Goal: Book appointment/travel/reservation

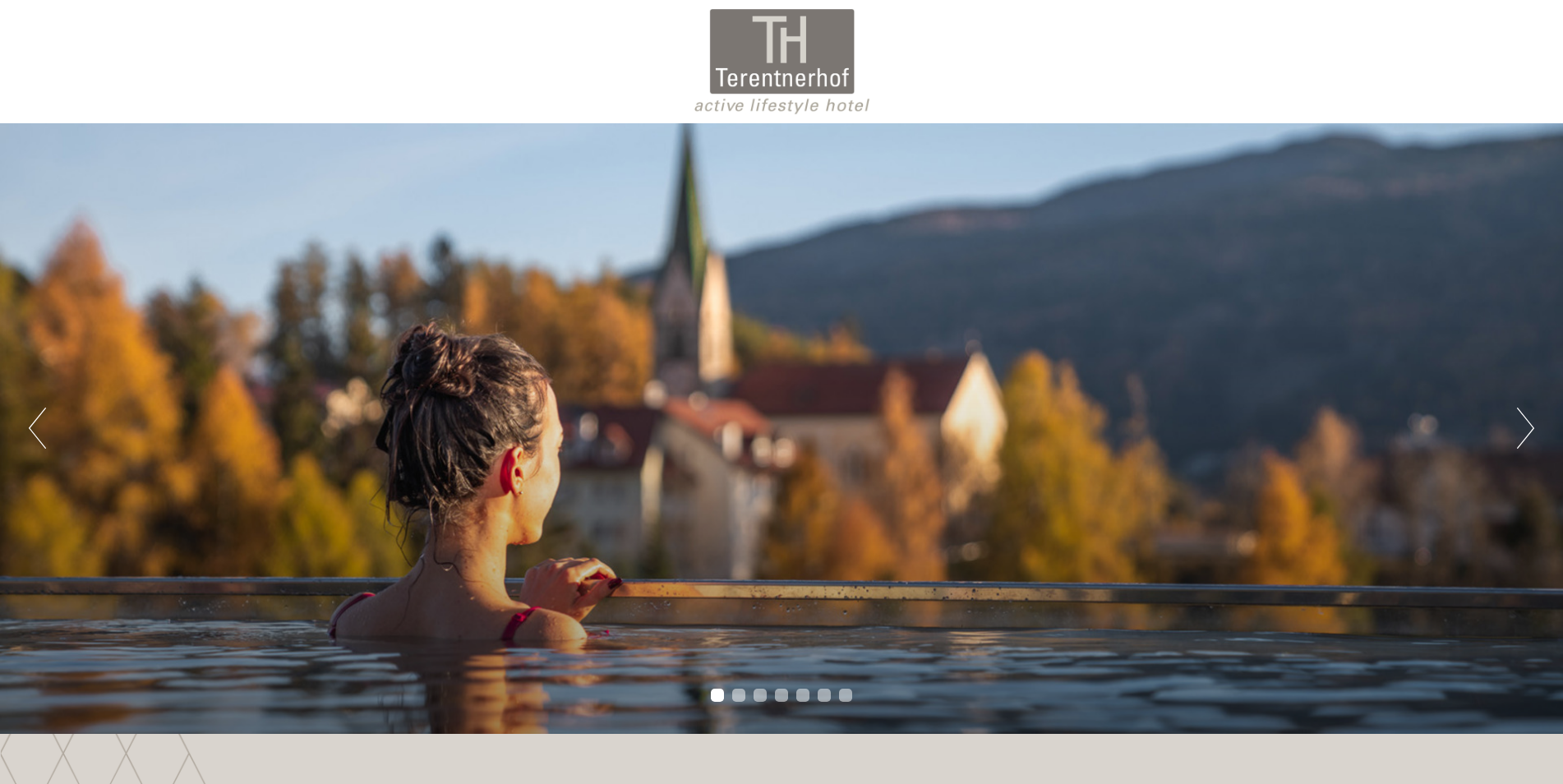
click at [1536, 428] on div "Previous Next 1 2 3 4 5 6 7" at bounding box center [782, 428] width 1563 height 610
click at [1529, 426] on button "Next" at bounding box center [1526, 428] width 17 height 41
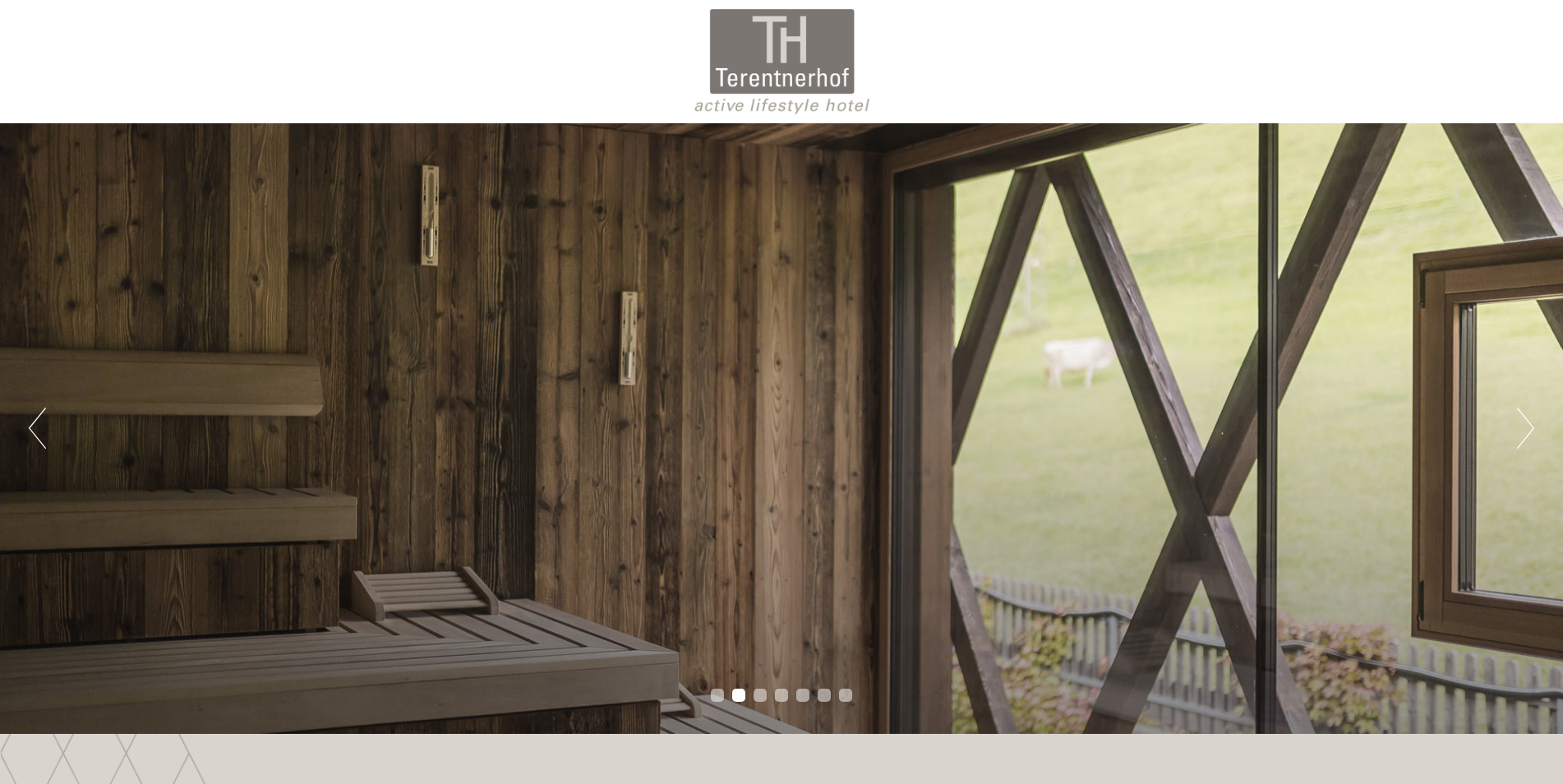
click at [1529, 425] on button "Next" at bounding box center [1526, 428] width 17 height 41
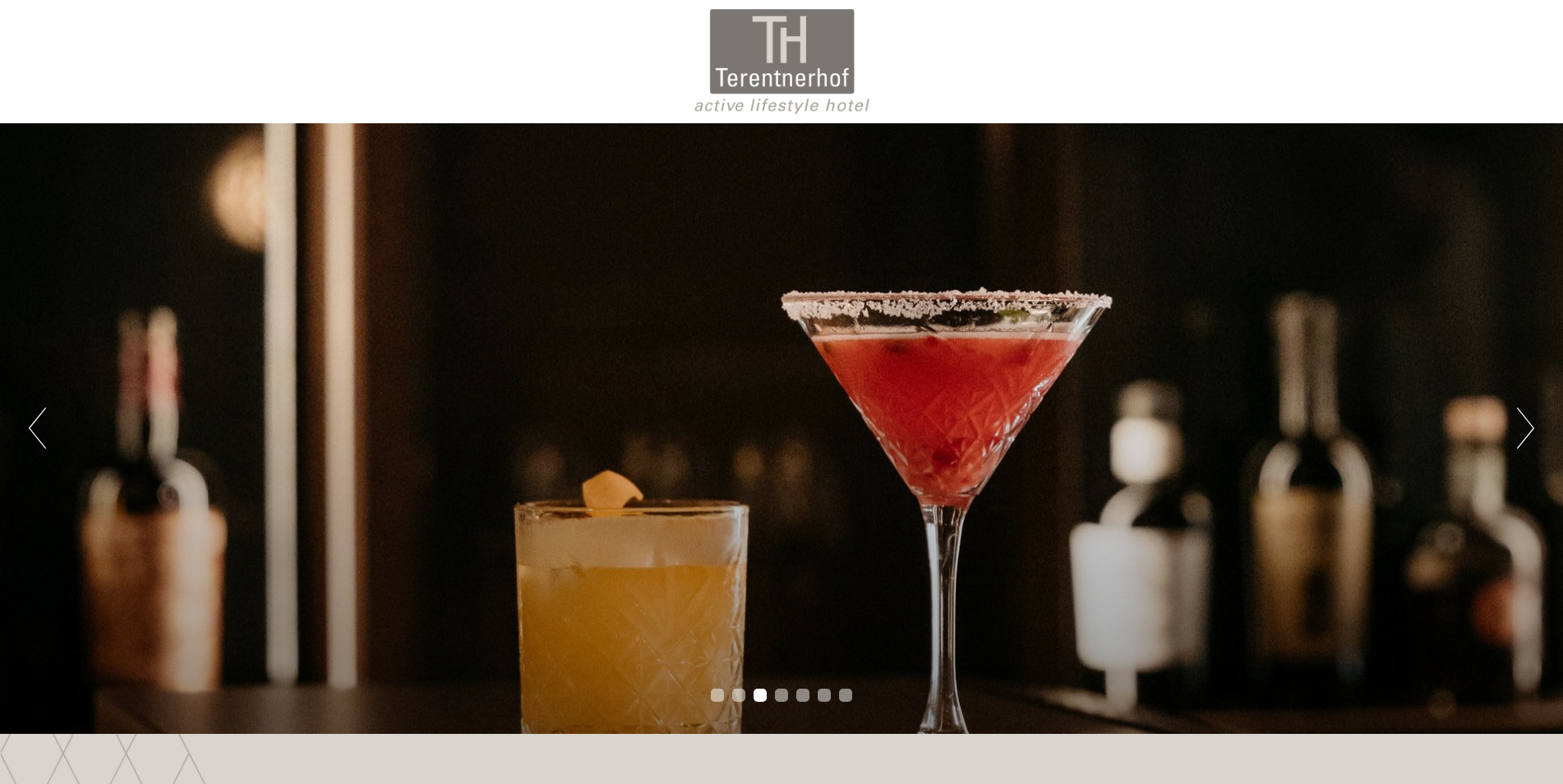
click at [1529, 425] on button "Next" at bounding box center [1526, 428] width 17 height 41
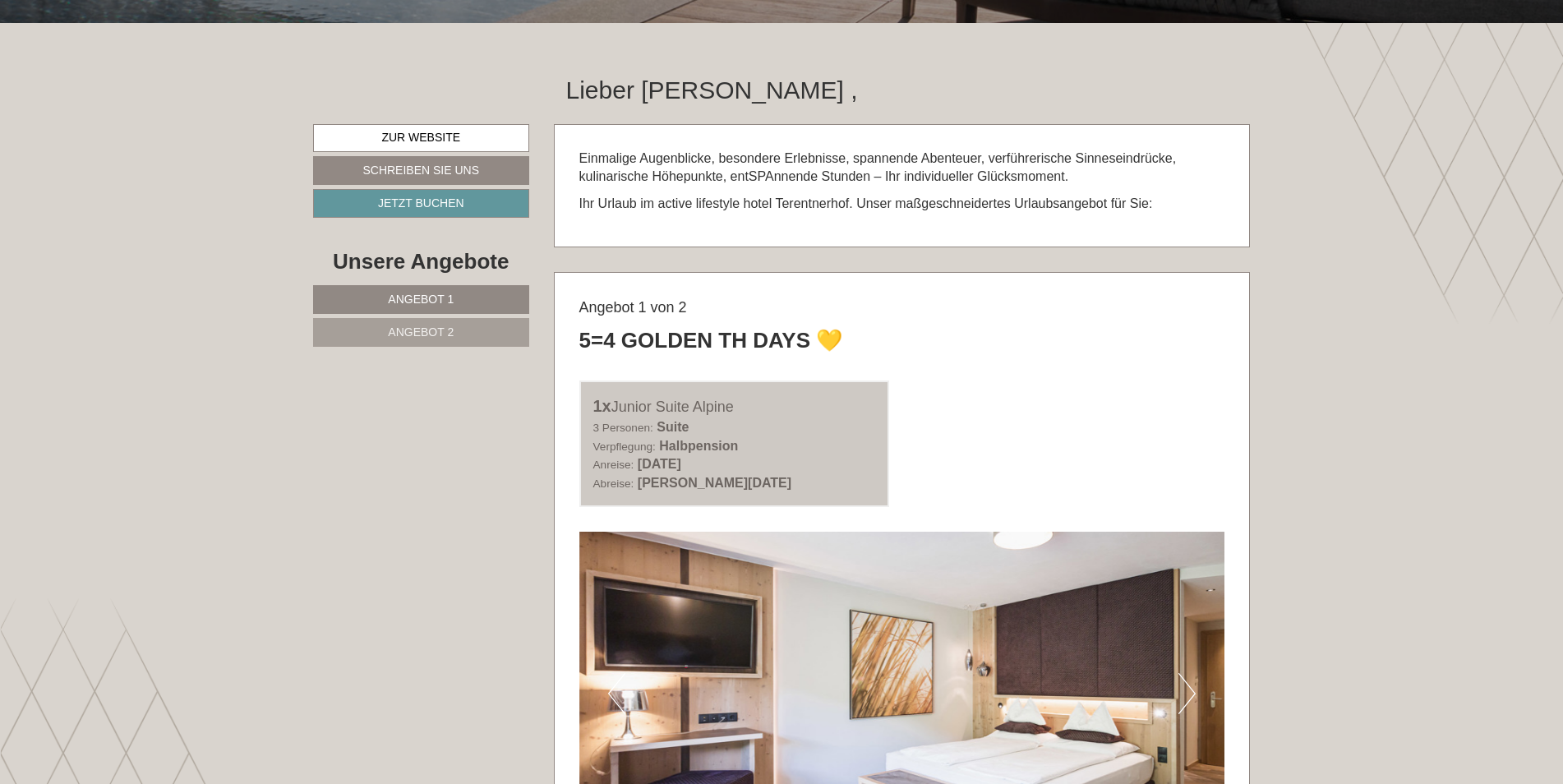
scroll to position [740, 0]
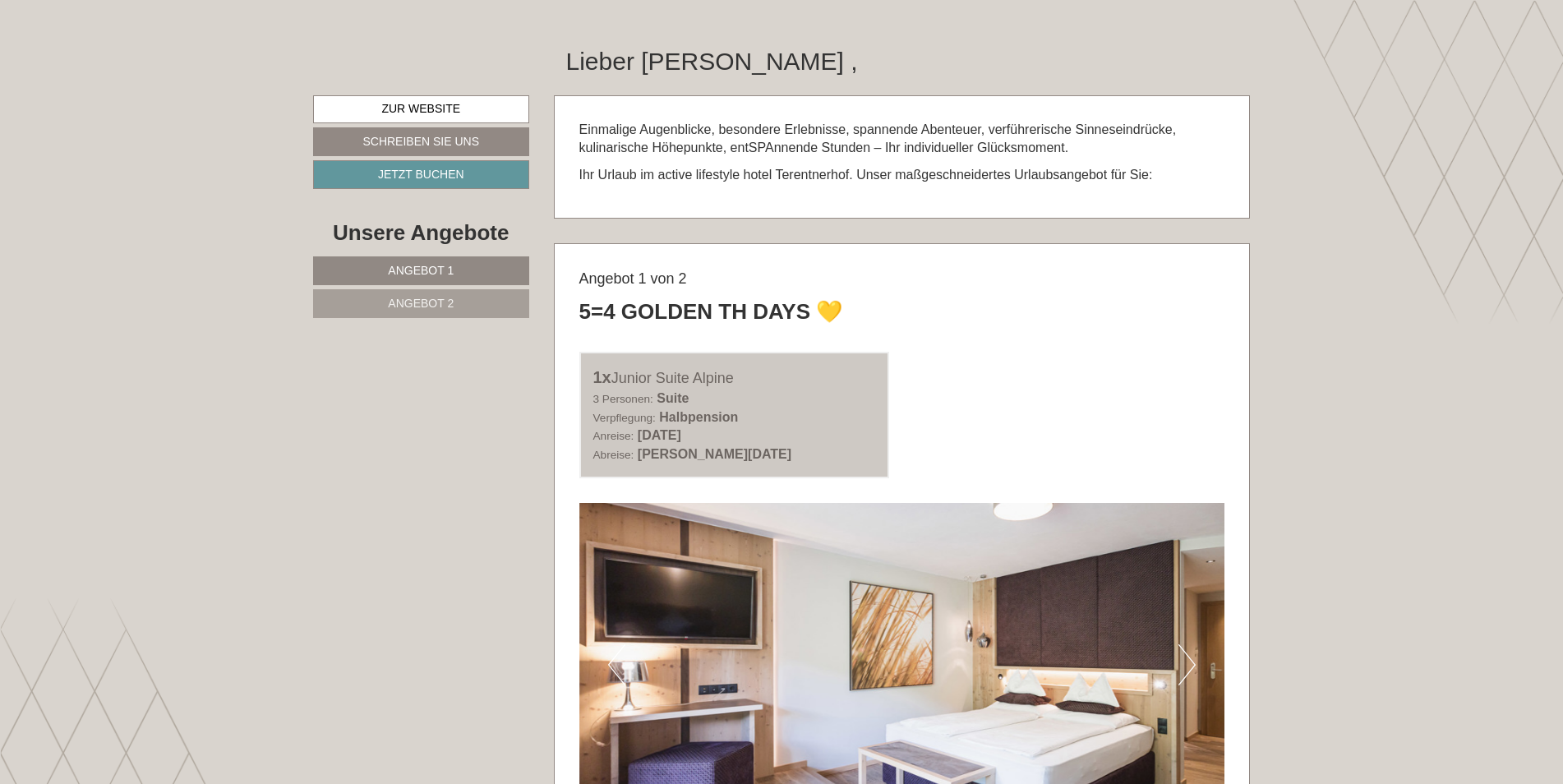
drag, startPoint x: 610, startPoint y: 374, endPoint x: 813, endPoint y: 458, distance: 219.7
click at [813, 458] on div "1x Junior Suite Alpine 3 Personen: Suite Verpflegung: Halbpension Anreise: [DAT…" at bounding box center [735, 415] width 311 height 127
drag, startPoint x: 813, startPoint y: 458, endPoint x: 783, endPoint y: 453, distance: 30.4
click at [783, 453] on b "[PERSON_NAME][DATE]" at bounding box center [715, 453] width 154 height 14
click at [930, 412] on div "1x Junior Suite Alpine 3 Personen: Suite Verpflegung: Halbpension Anreise: [DAT…" at bounding box center [903, 415] width 671 height 127
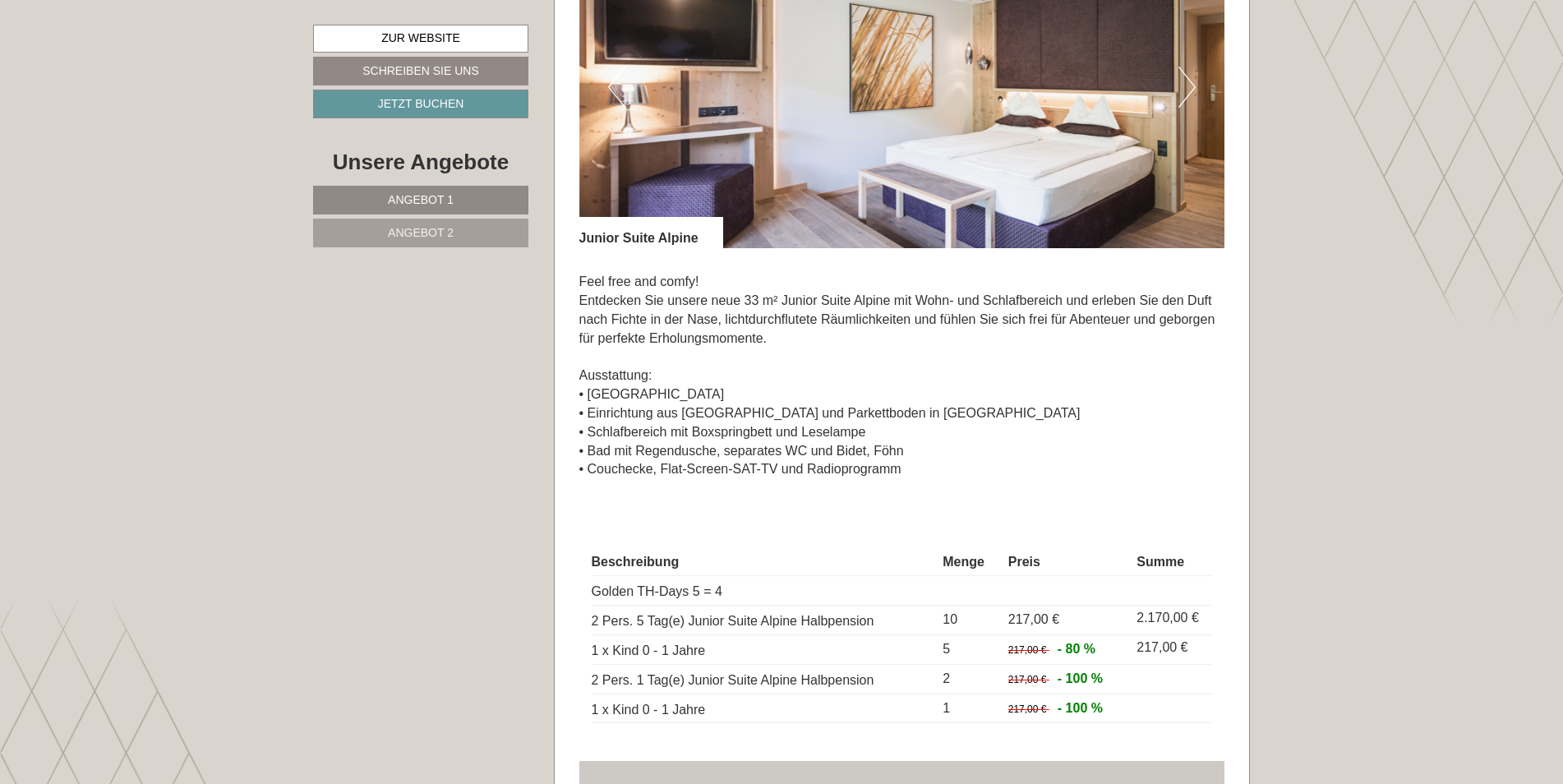
scroll to position [1479, 0]
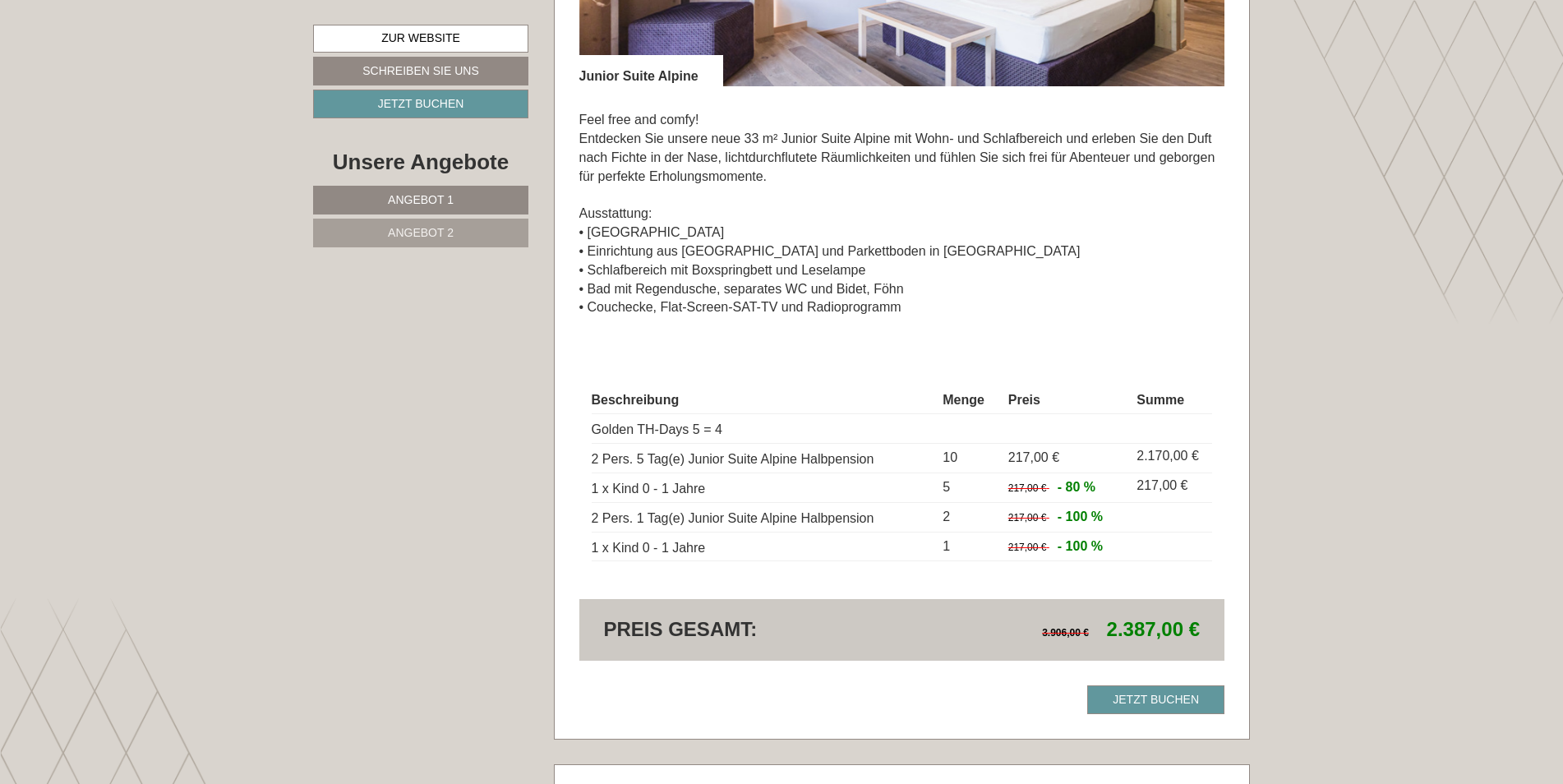
click at [1225, 461] on div "Angebot 1 von 2 5=4 Golden TH Days 💛 1x Junior Suite Alpine 3 Personen: Suite V…" at bounding box center [902, 121] width 696 height 1234
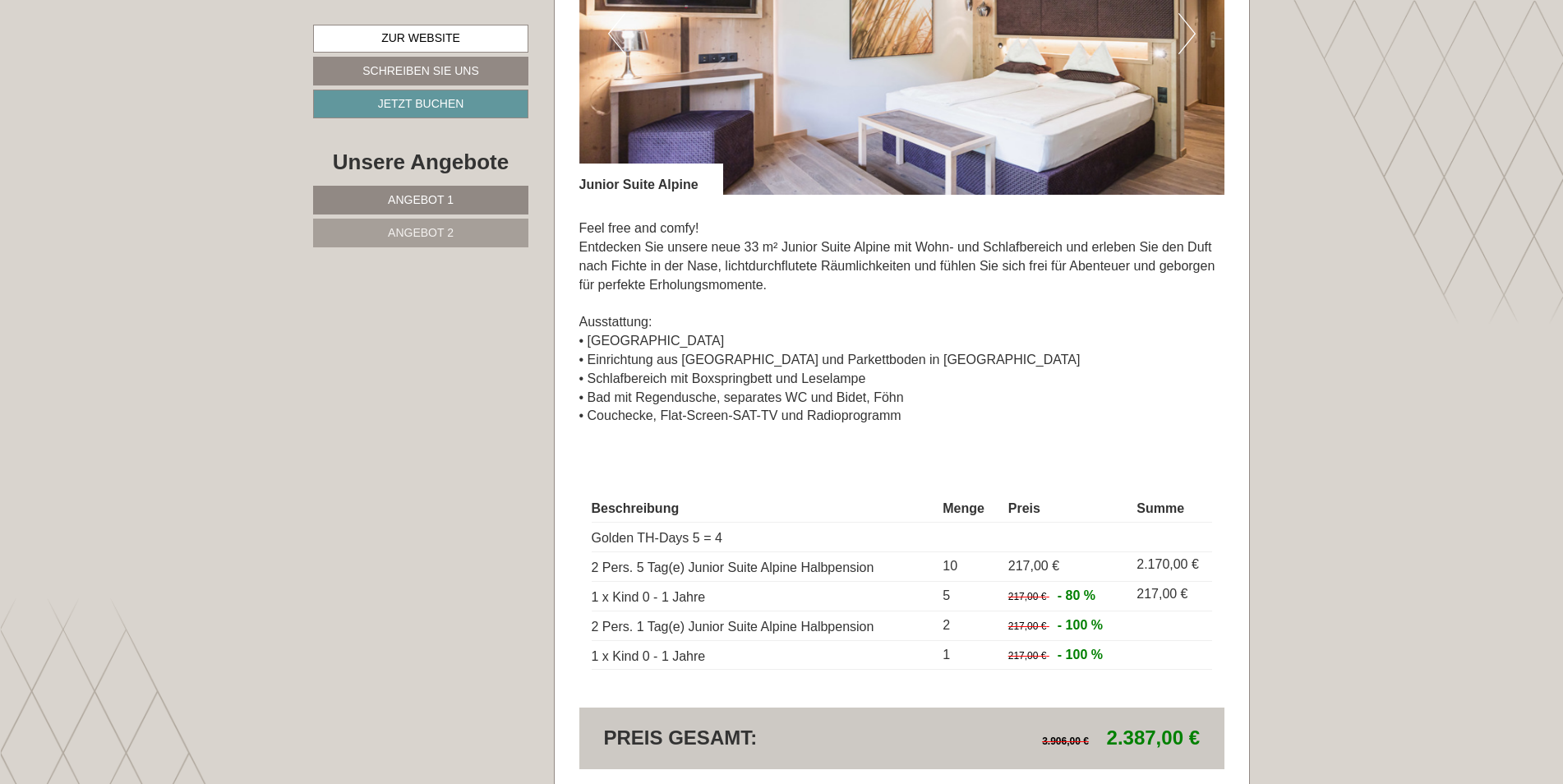
scroll to position [1397, 0]
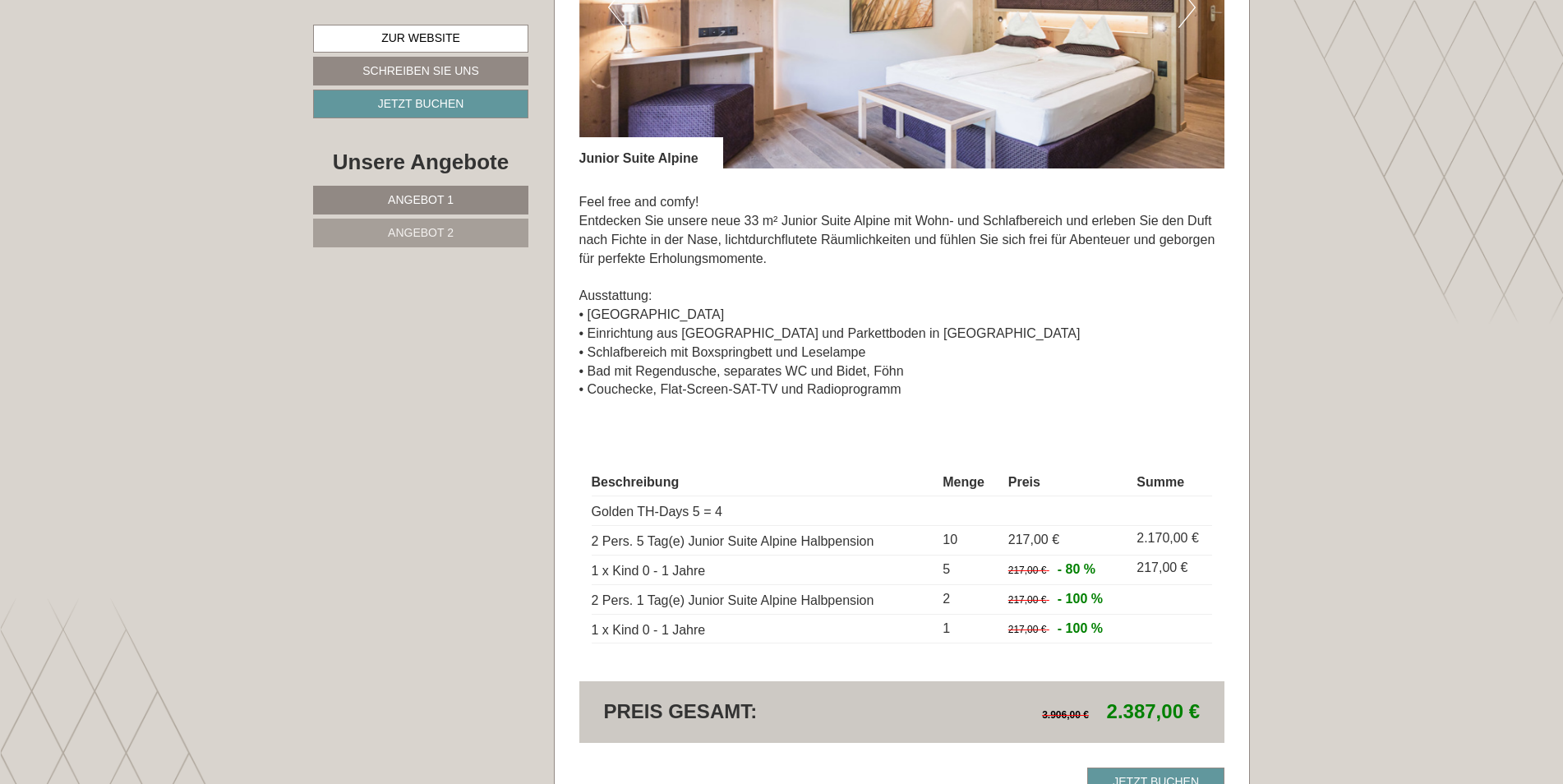
click at [981, 369] on p "Feel free and comfy! Entdecken Sie unsere neue 33 m² Junior Suite Alpine mit Wo…" at bounding box center [903, 297] width 646 height 206
click at [973, 360] on p "Feel free and comfy! Entdecken Sie unsere neue 33 m² Junior Suite Alpine mit Wo…" at bounding box center [903, 297] width 646 height 206
click at [970, 360] on p "Feel free and comfy! Entdecken Sie unsere neue 33 m² Junior Suite Alpine mit Wo…" at bounding box center [903, 297] width 646 height 206
click at [1075, 369] on p "Feel free and comfy! Entdecken Sie unsere neue 33 m² Junior Suite Alpine mit Wo…" at bounding box center [903, 297] width 646 height 206
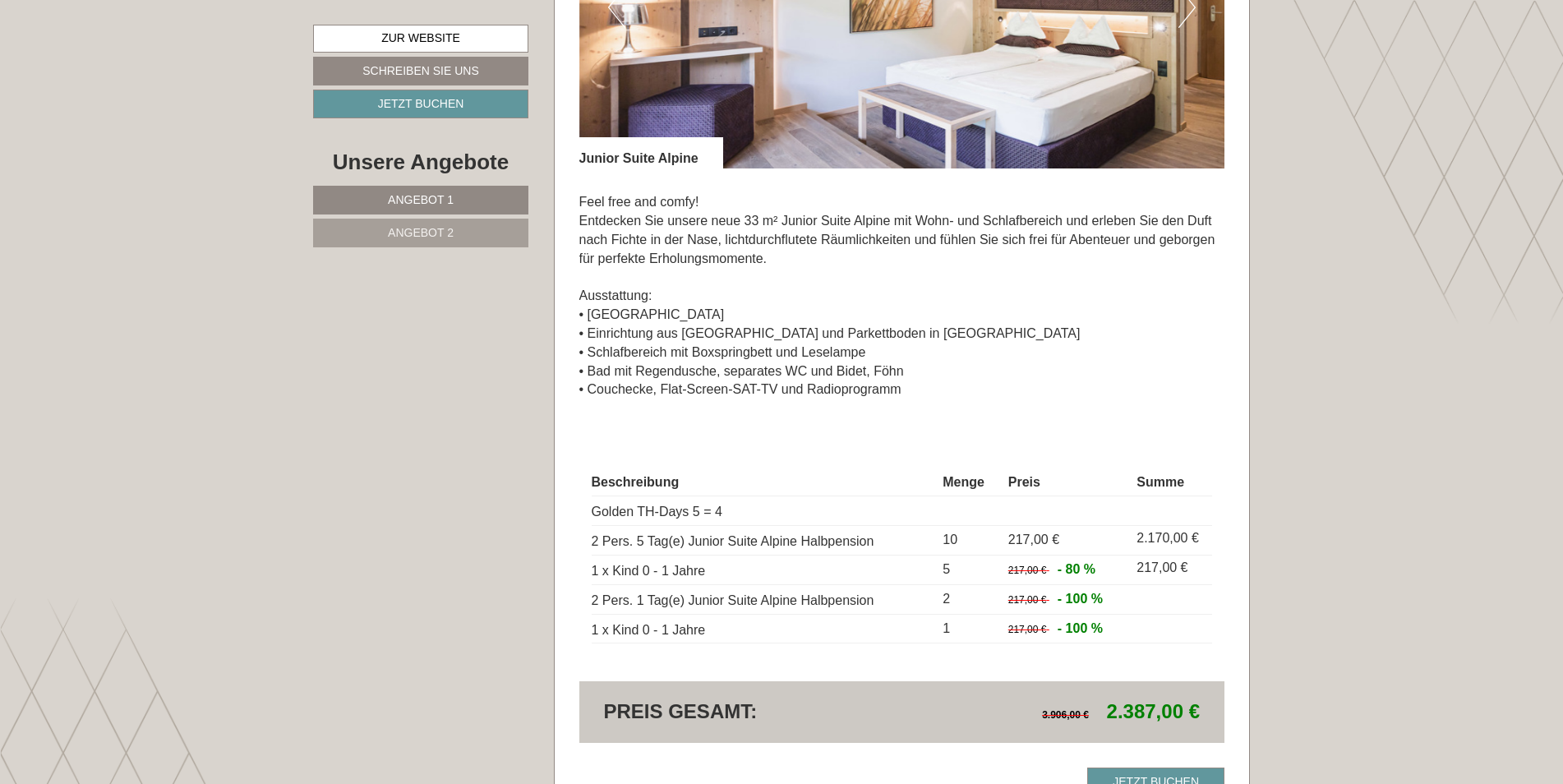
click at [1180, 366] on p "Feel free and comfy! Entdecken Sie unsere neue 33 m² Junior Suite Alpine mit Wo…" at bounding box center [903, 297] width 646 height 206
click at [1208, 374] on p "Feel free and comfy! Entdecken Sie unsere neue 33 m² Junior Suite Alpine mit Wo…" at bounding box center [903, 297] width 646 height 206
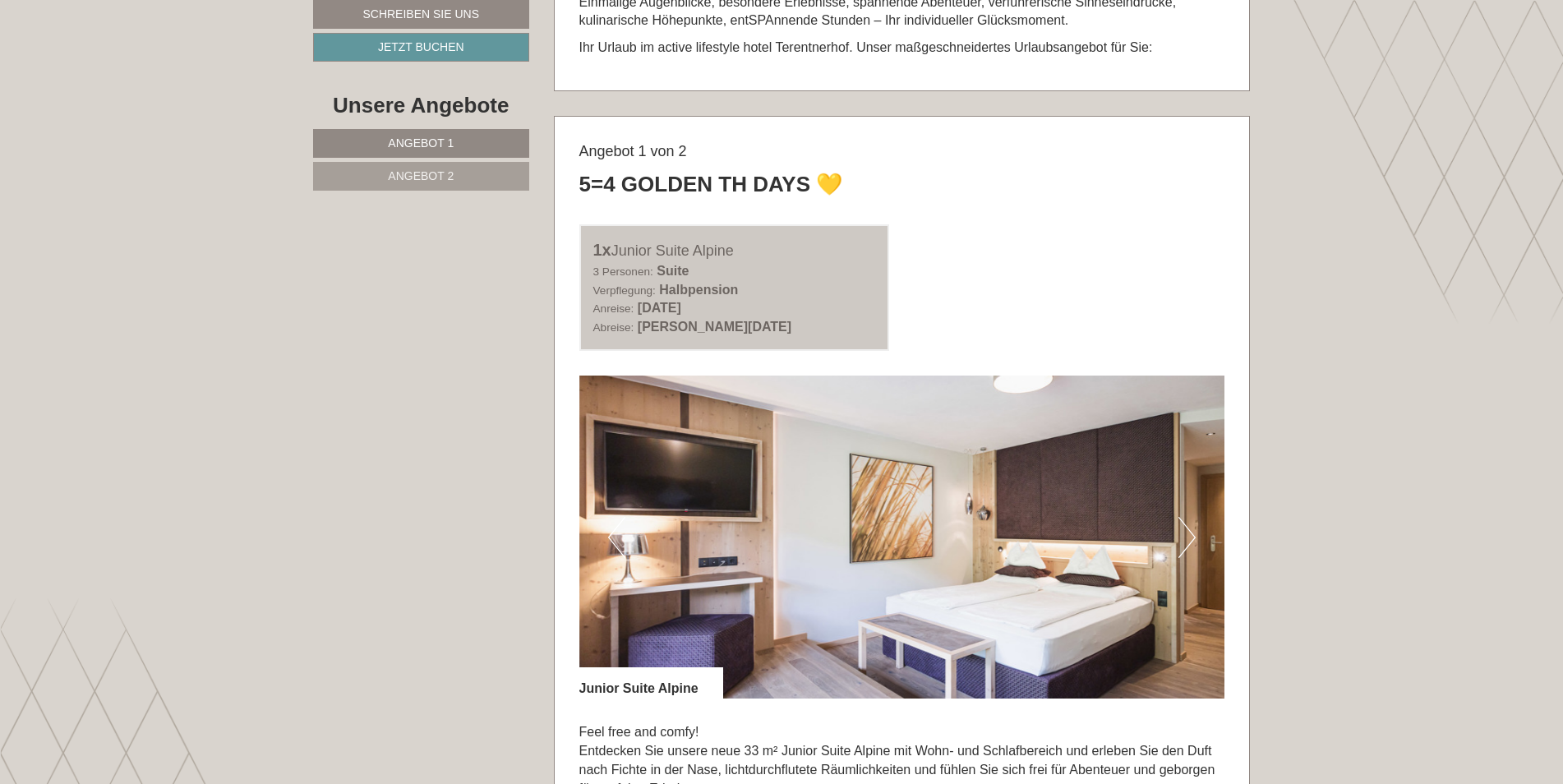
scroll to position [740, 0]
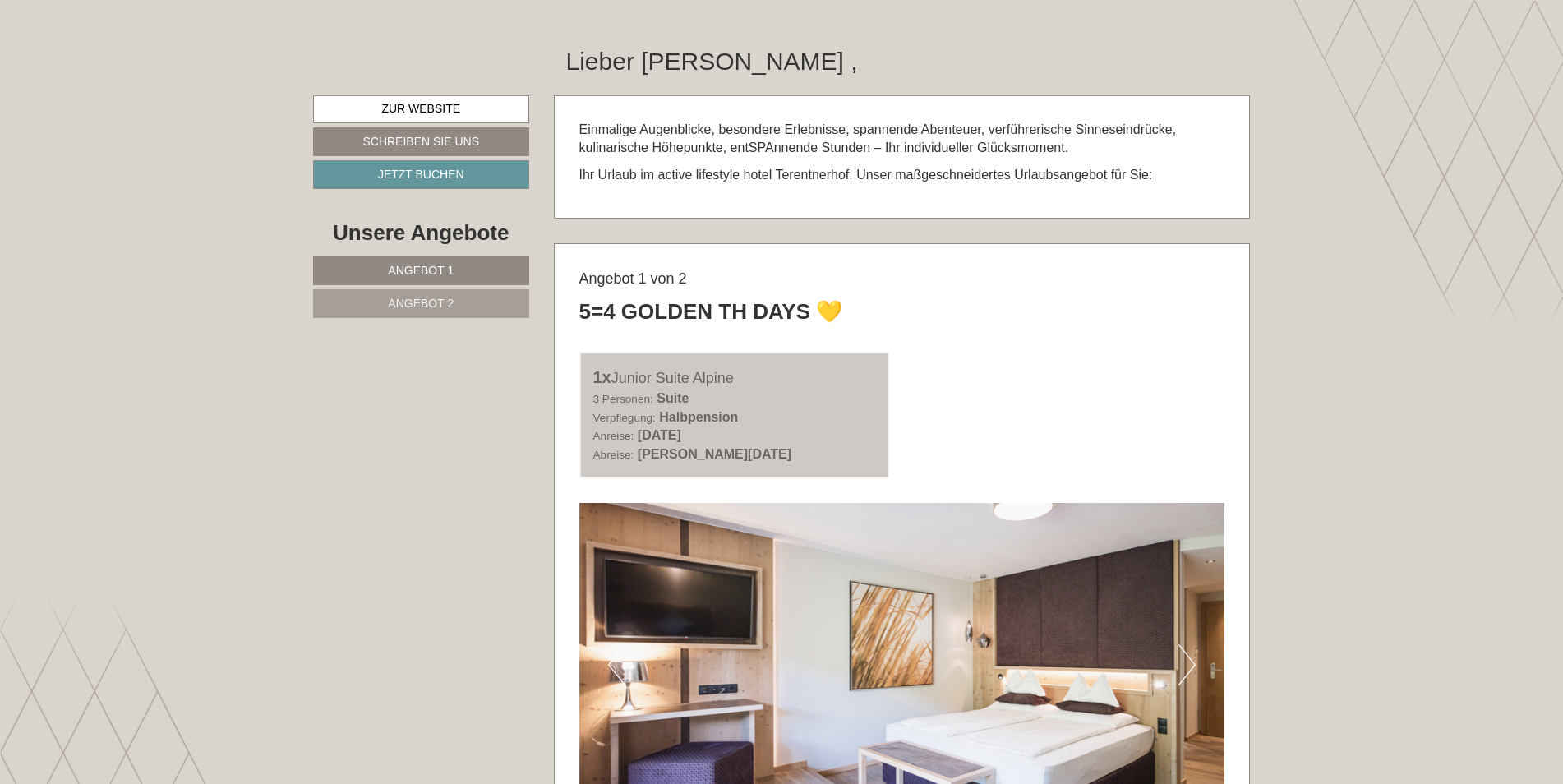
click at [1110, 385] on div "1x Junior Suite Alpine 3 Personen: Suite Verpflegung: Halbpension Anreise: [DAT…" at bounding box center [903, 415] width 671 height 127
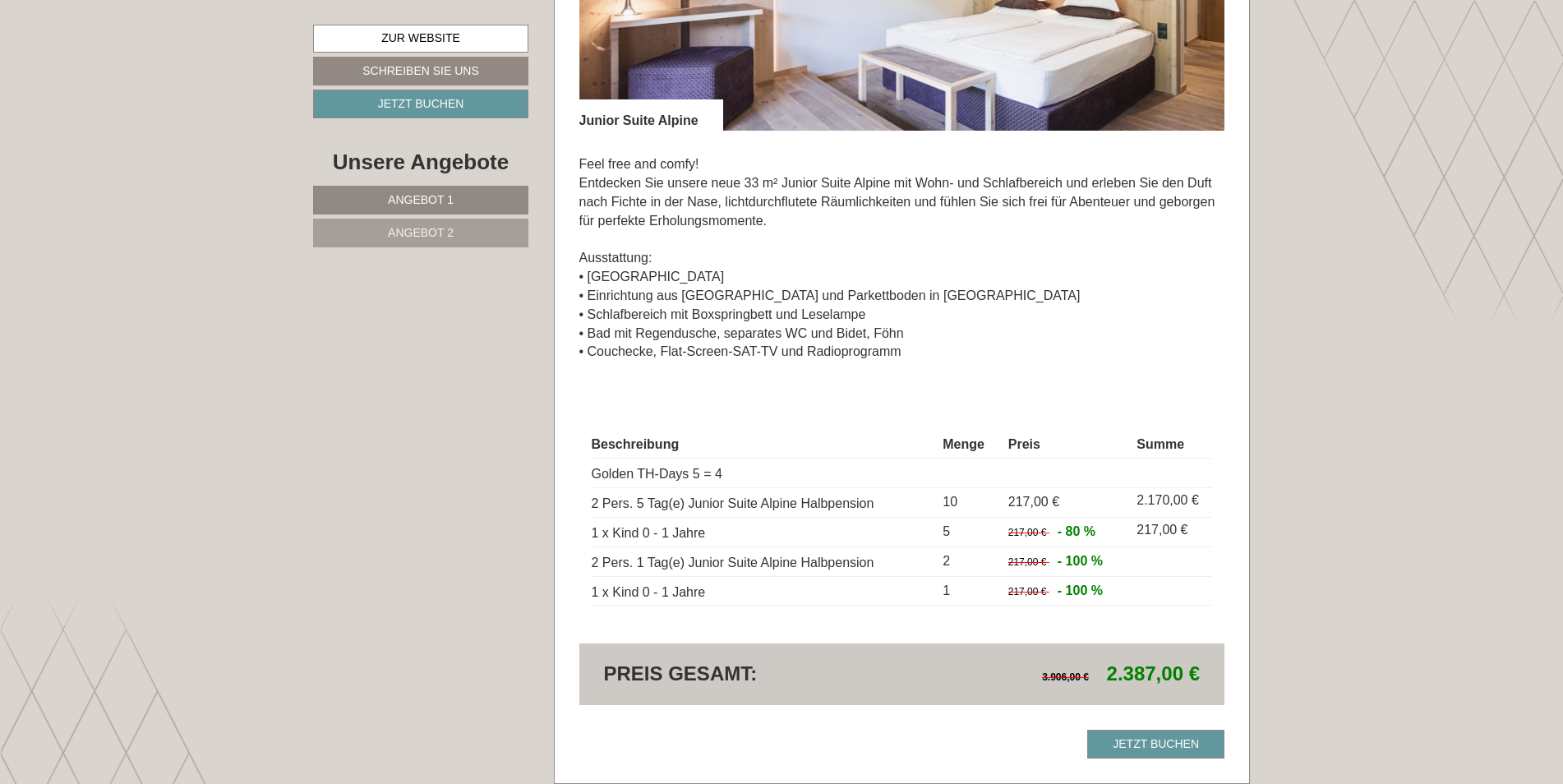
scroll to position [1562, 0]
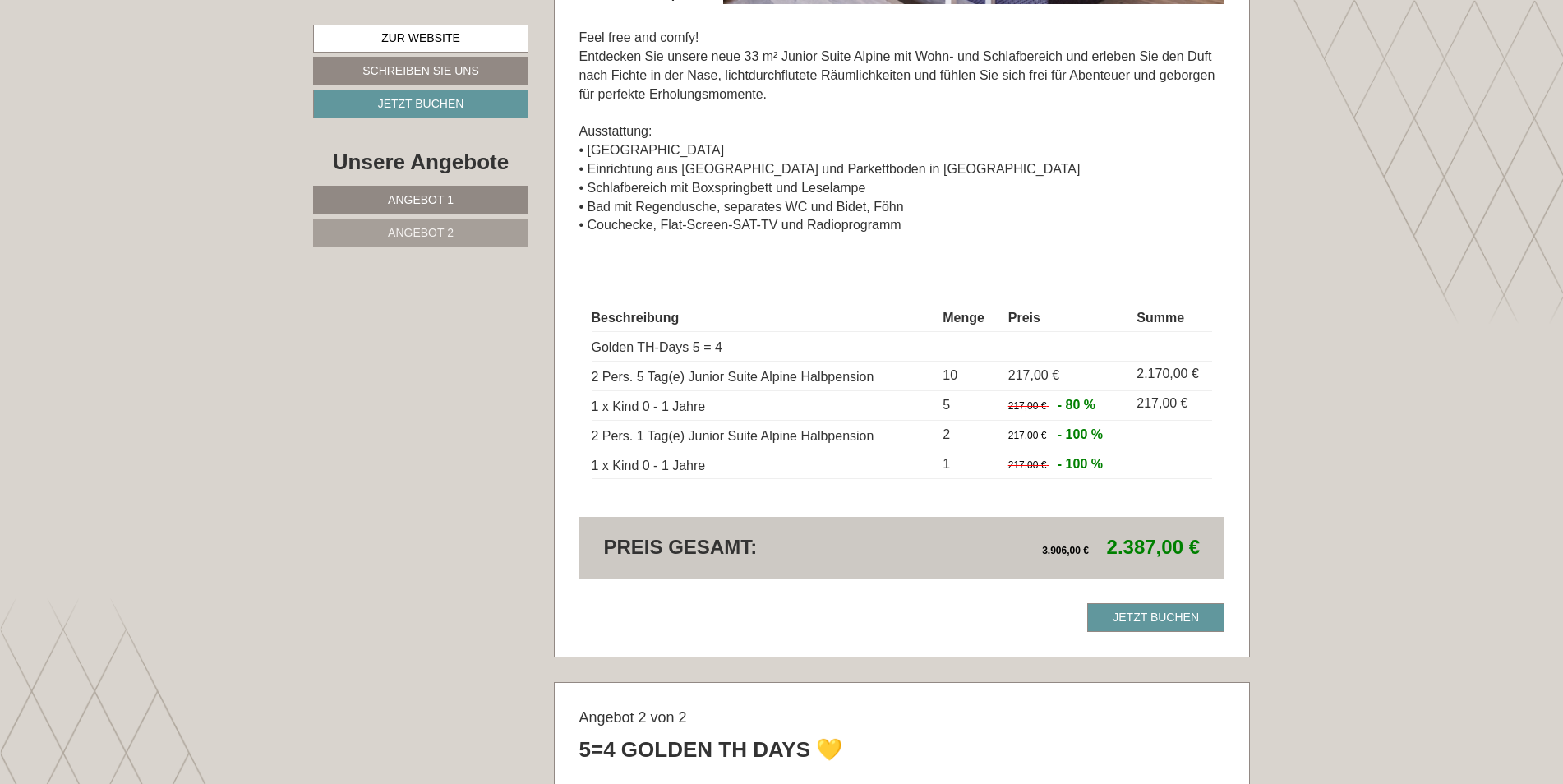
drag, startPoint x: 1106, startPoint y: 466, endPoint x: 1004, endPoint y: 401, distance: 121.0
click at [1003, 401] on tbody "Beschreibung Menge Preis Summe Golden TH-Days 5 = 4 2 Pers. 5 Tag(e) Junior Sui…" at bounding box center [902, 392] width 621 height 174
drag, startPoint x: 1004, startPoint y: 401, endPoint x: 1141, endPoint y: 442, distance: 143.0
click at [1141, 442] on td at bounding box center [1171, 434] width 82 height 30
drag, startPoint x: 1103, startPoint y: 547, endPoint x: 1189, endPoint y: 543, distance: 86.1
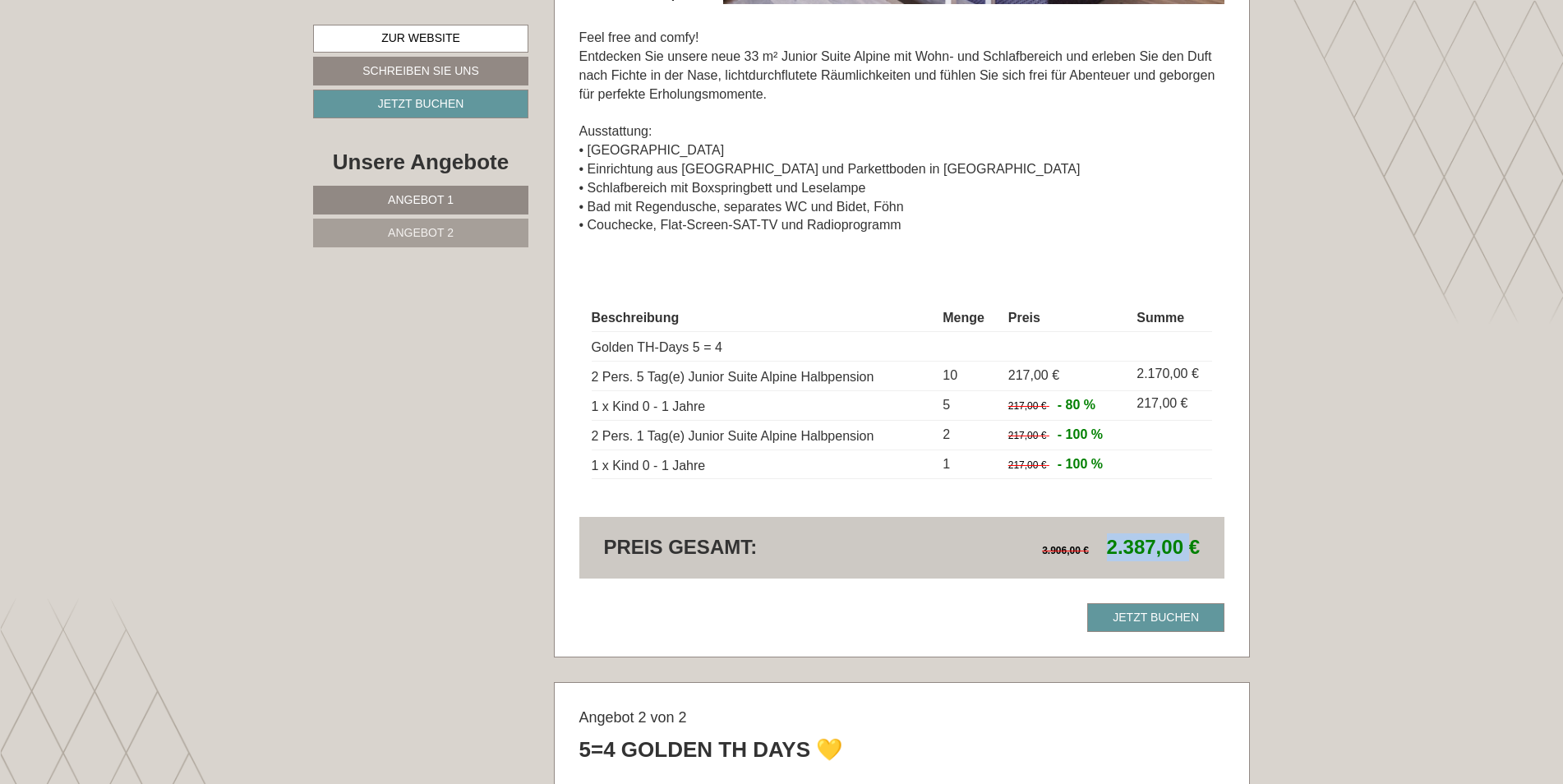
click at [1189, 543] on span "3.906,00 € 2.387,00 €" at bounding box center [1121, 547] width 157 height 28
drag, startPoint x: 1189, startPoint y: 543, endPoint x: 1142, endPoint y: 544, distance: 47.0
click at [1142, 544] on span "2.387,00 €" at bounding box center [1153, 546] width 93 height 23
click at [1047, 541] on span "3.906,00 € 2.387,00 €" at bounding box center [1121, 547] width 157 height 28
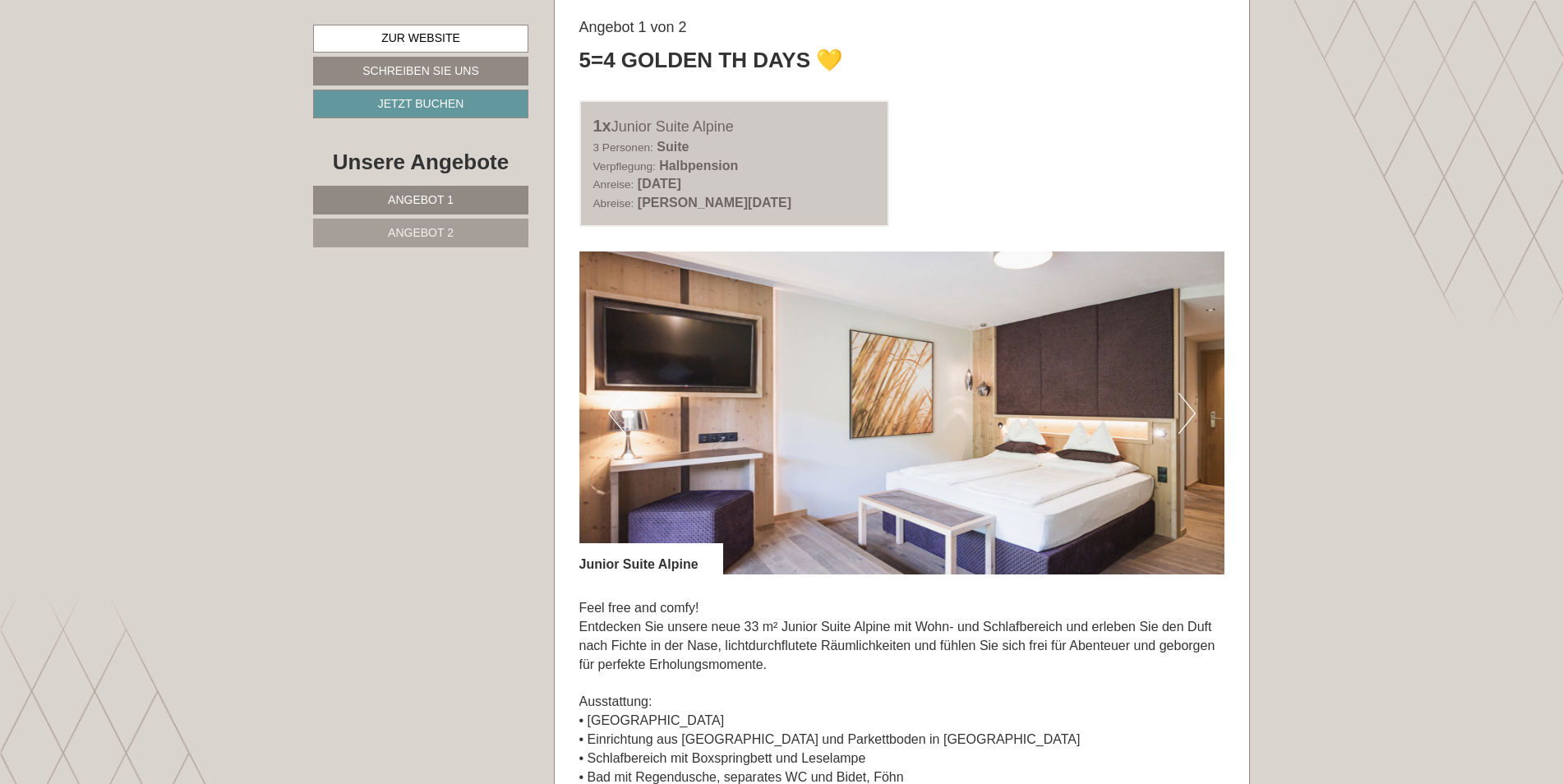
scroll to position [986, 0]
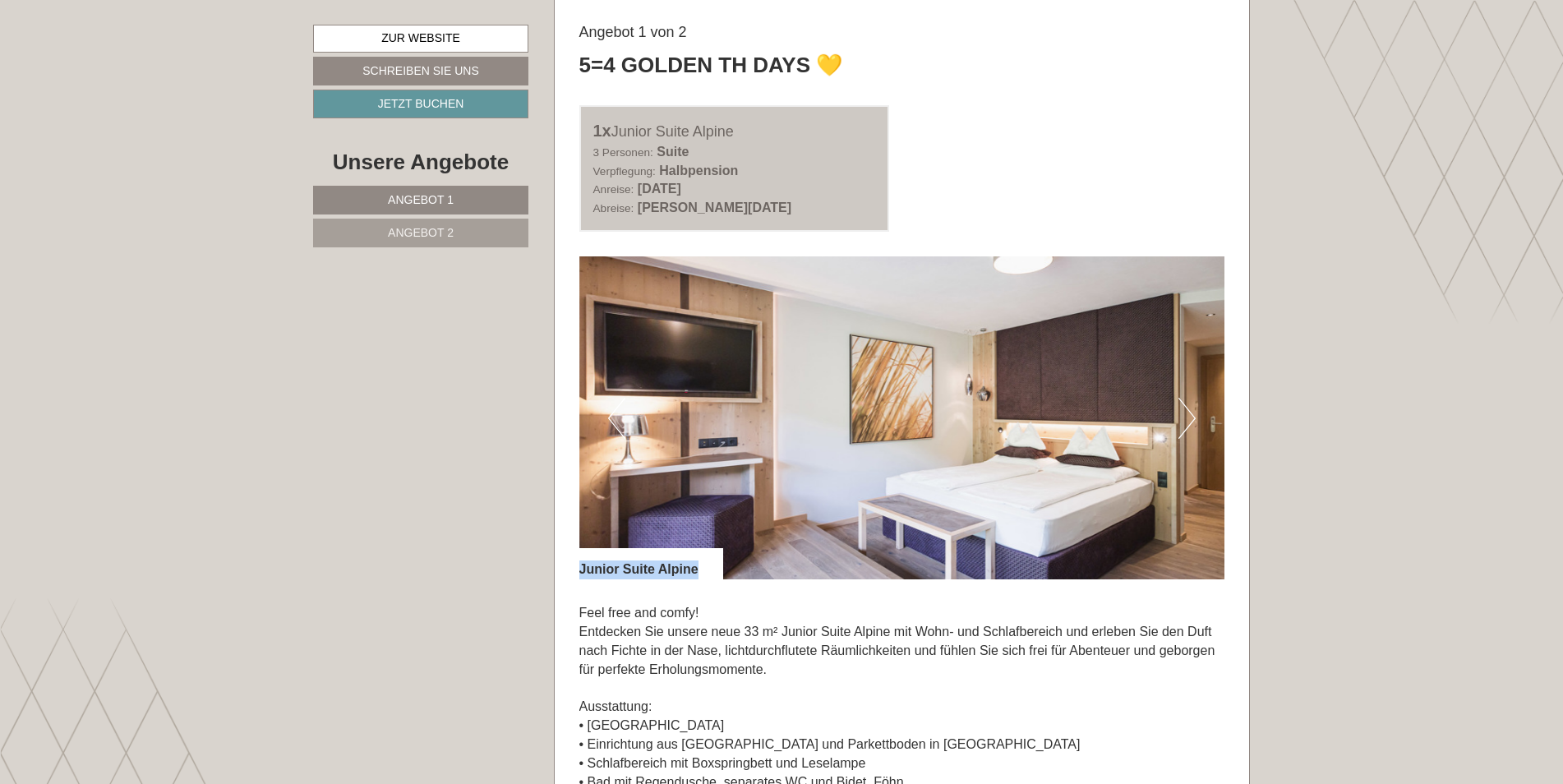
drag, startPoint x: 578, startPoint y: 557, endPoint x: 721, endPoint y: 552, distance: 143.1
click at [721, 552] on div "Angebot 1 von 2 5=4 Golden TH Days 💛 1x Junior Suite Alpine 3 Personen: Suite V…" at bounding box center [902, 614] width 696 height 1234
drag, startPoint x: 721, startPoint y: 552, endPoint x: 856, endPoint y: 619, distance: 150.7
click at [856, 619] on p "Feel free and comfy! Entdecken Sie unsere neue 33 m² Junior Suite Alpine mit Wo…" at bounding box center [903, 707] width 646 height 206
click at [779, 627] on p "Feel free and comfy! Entdecken Sie unsere neue 33 m² Junior Suite Alpine mit Wo…" at bounding box center [903, 707] width 646 height 206
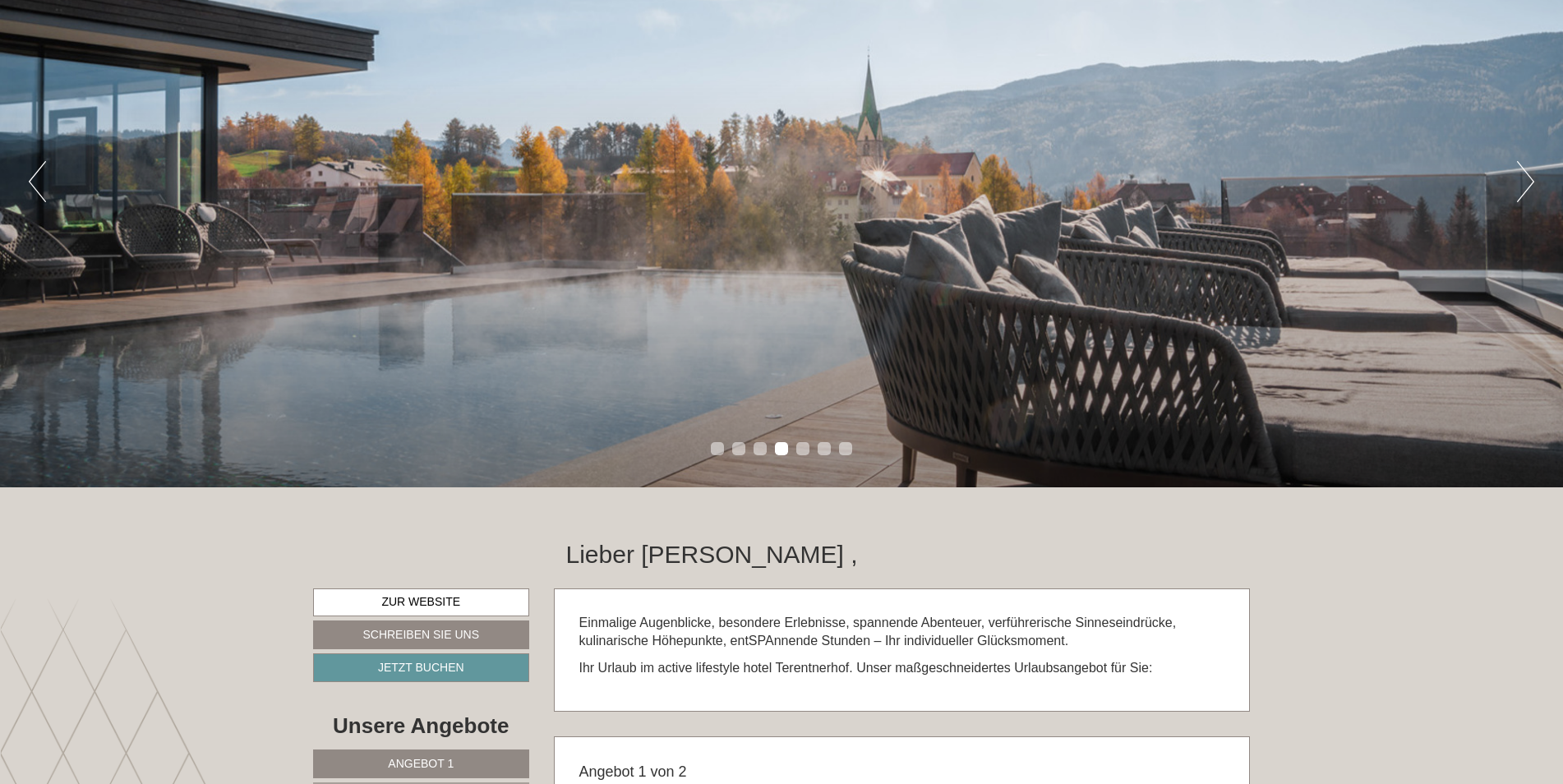
scroll to position [0, 0]
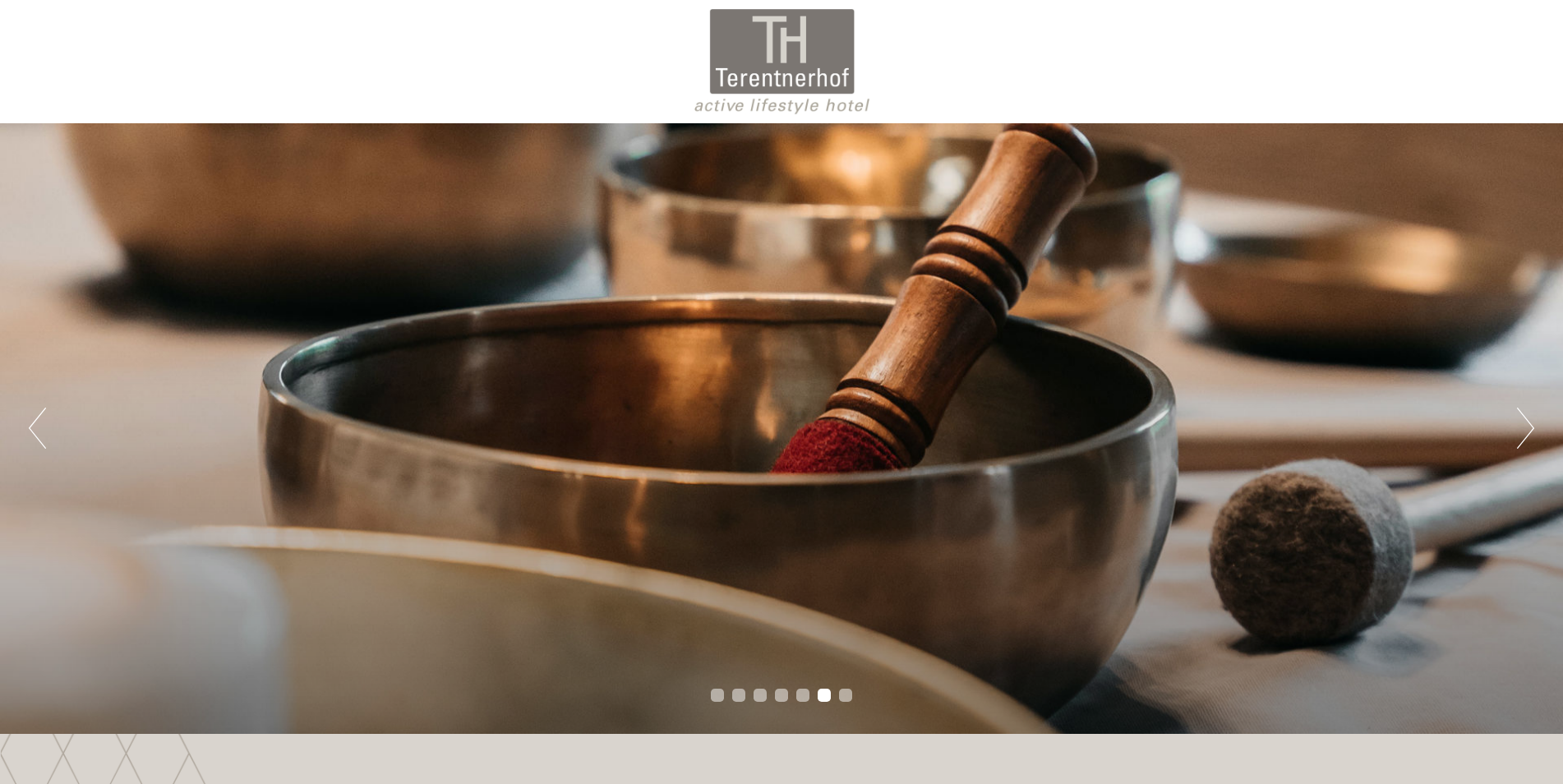
click at [838, 70] on div at bounding box center [782, 61] width 921 height 107
click at [777, 31] on div at bounding box center [782, 61] width 921 height 107
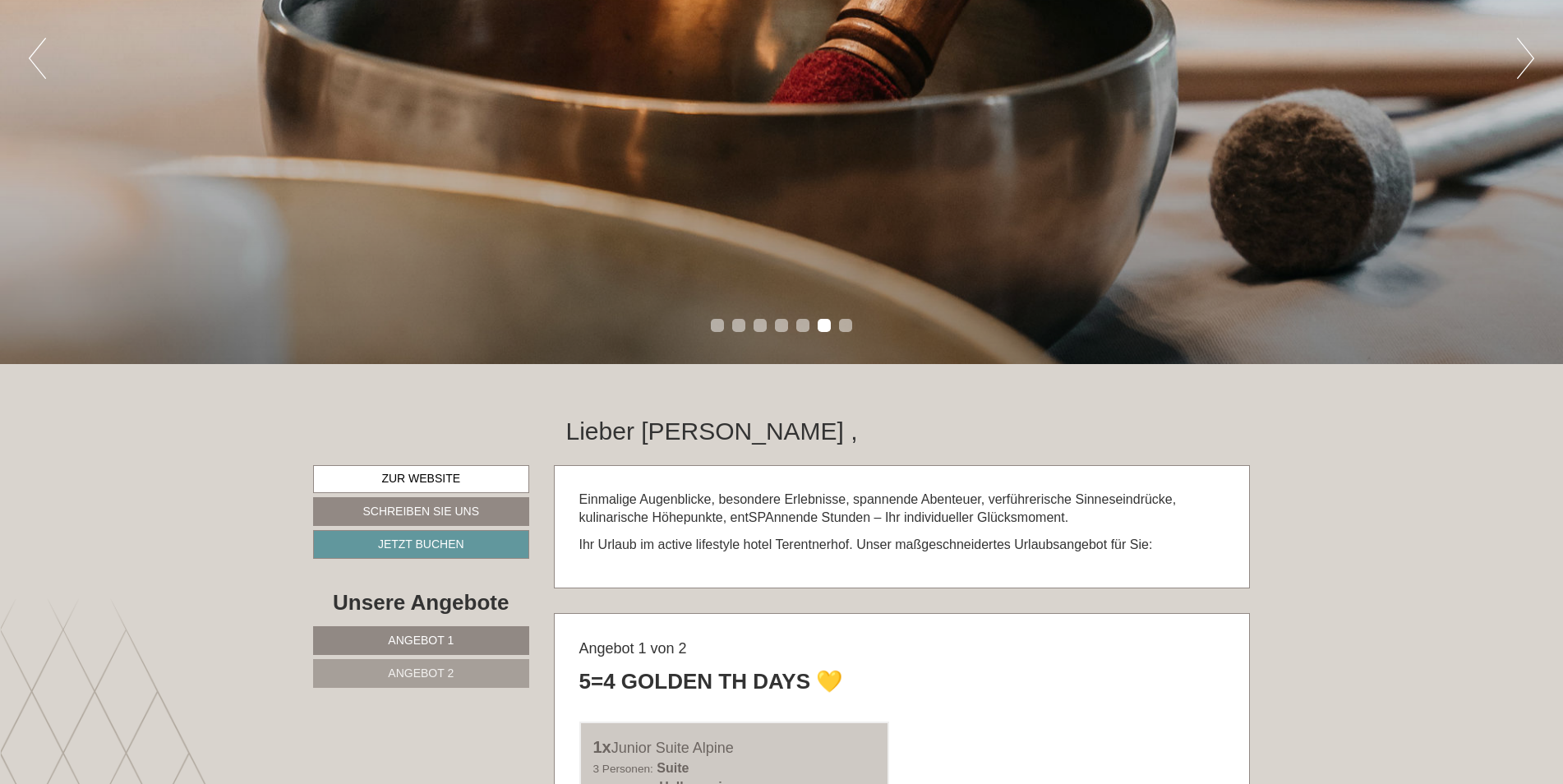
scroll to position [575, 0]
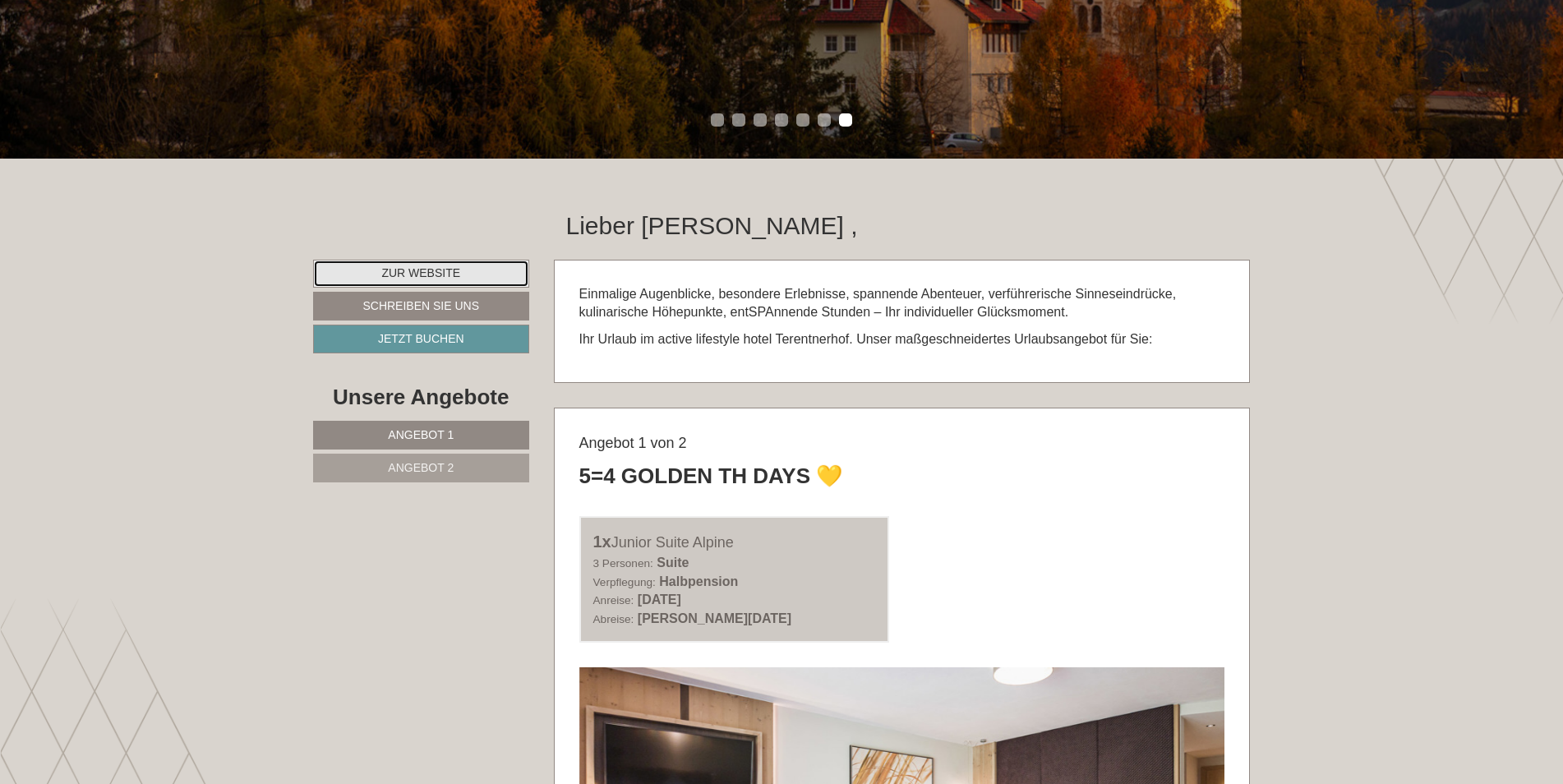
click at [428, 266] on link "Zur Website" at bounding box center [421, 273] width 216 height 28
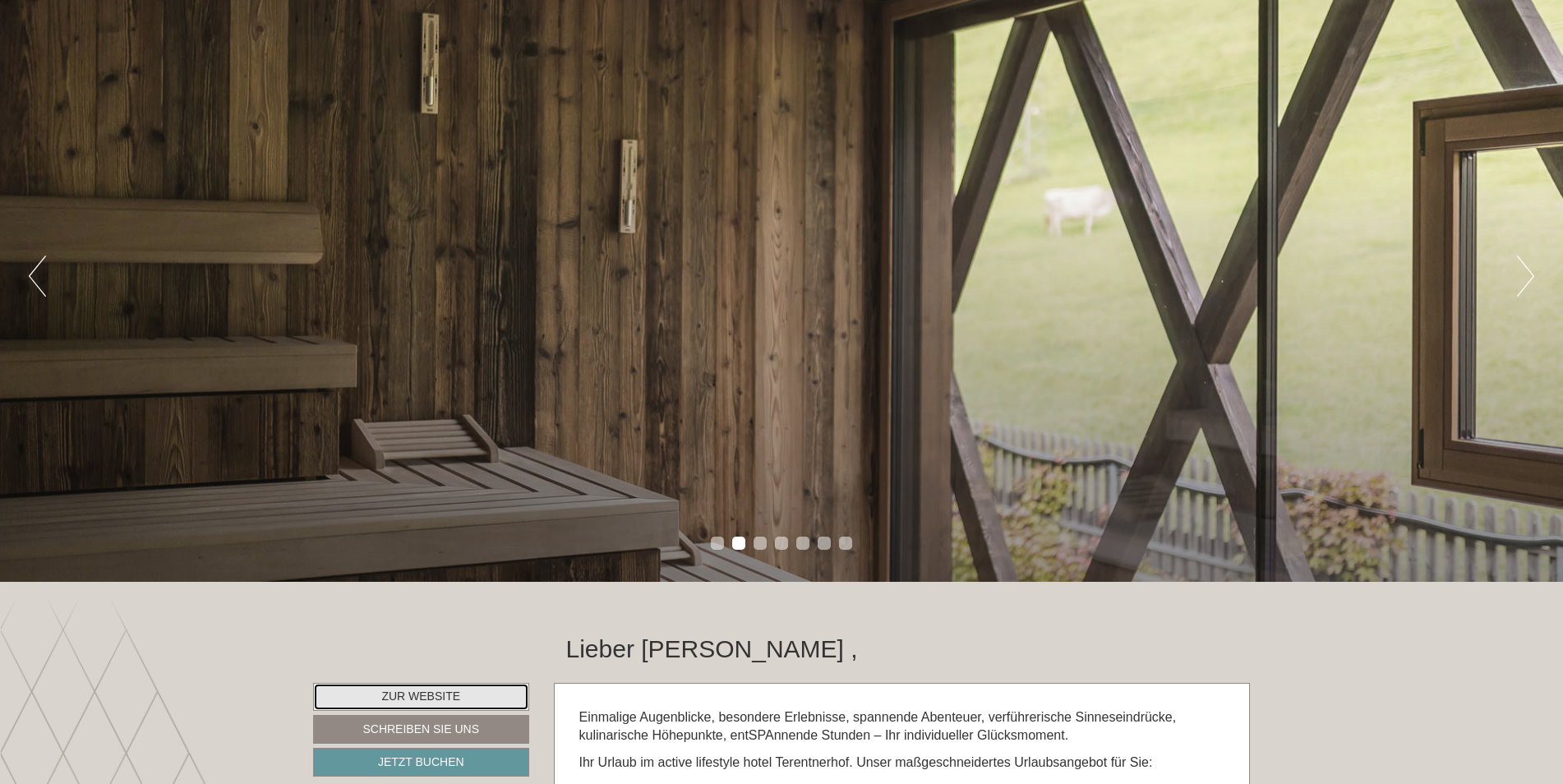
scroll to position [0, 0]
